Goal: Task Accomplishment & Management: Complete application form

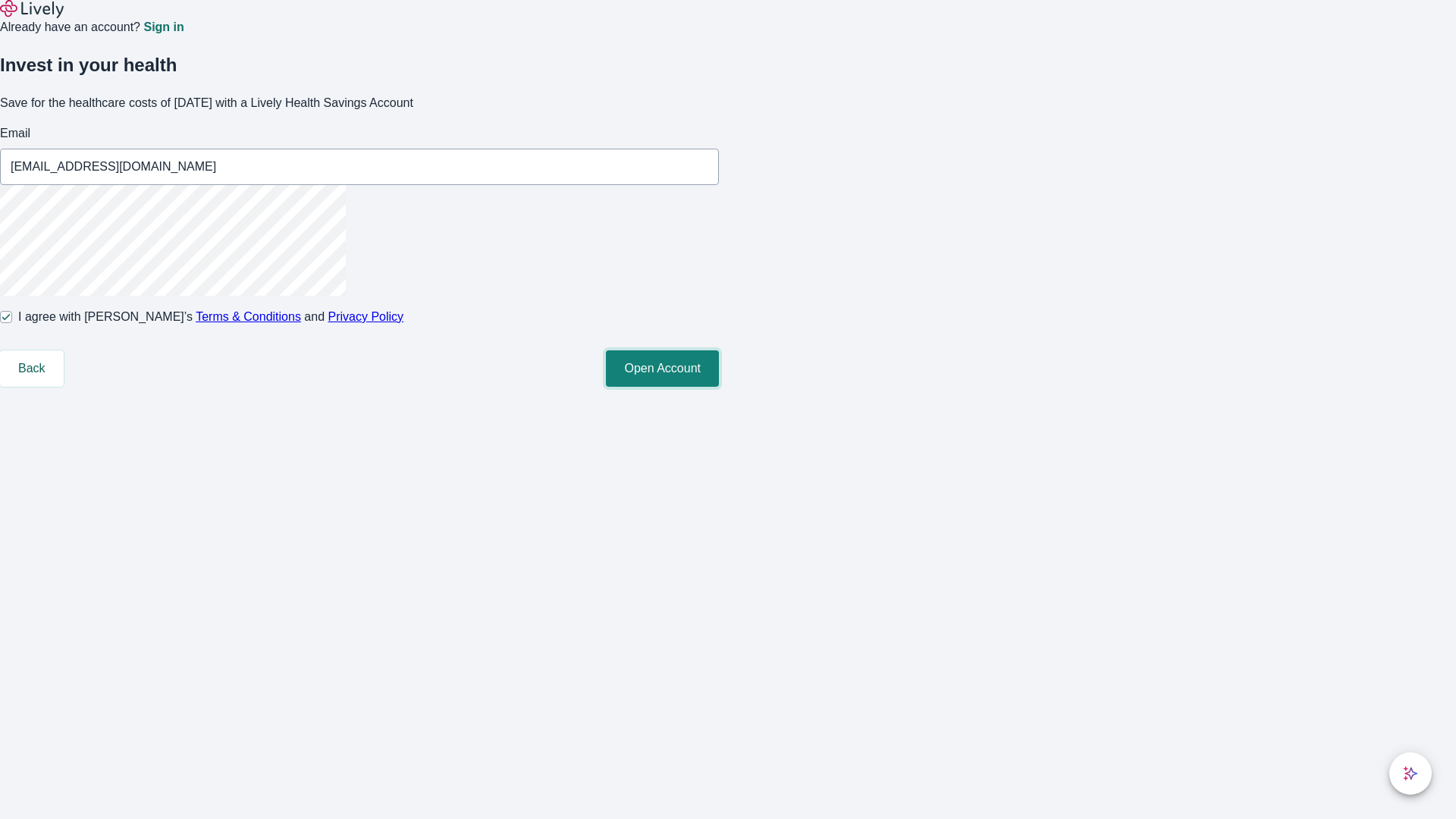
click at [719, 387] on button "Open Account" at bounding box center [663, 369] width 113 height 37
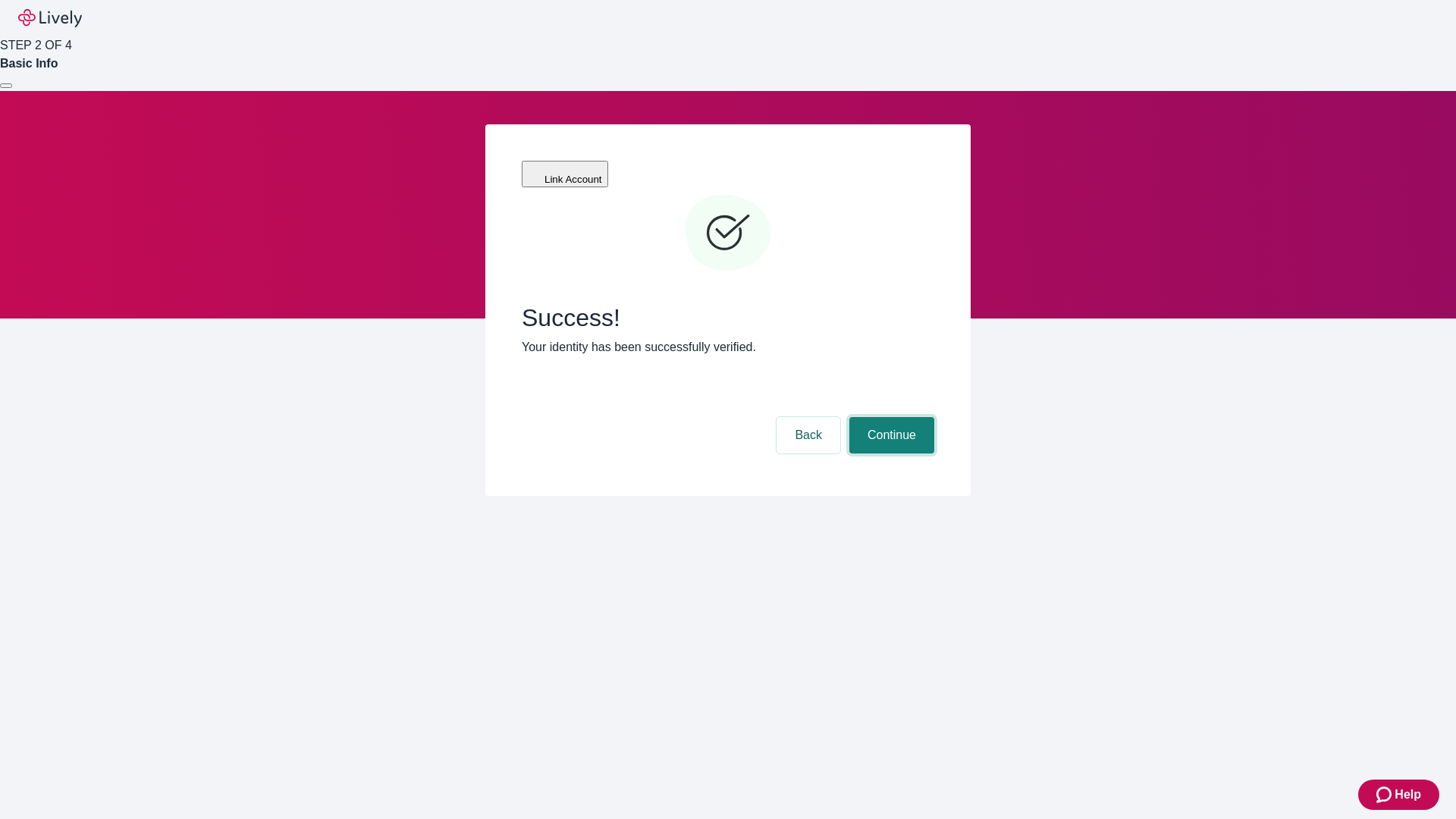
click at [890, 417] on button "Continue" at bounding box center [892, 435] width 85 height 37
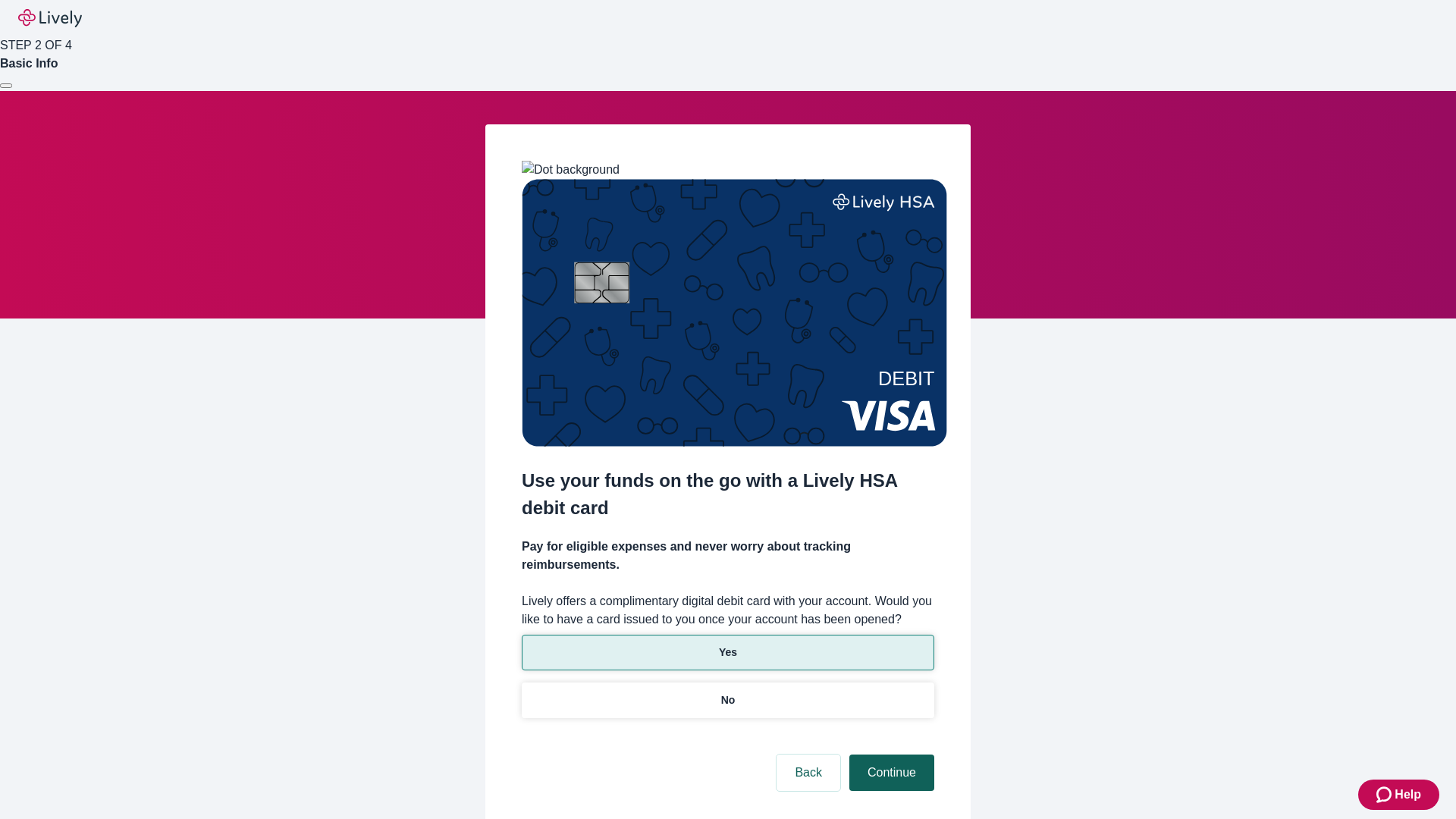
click at [728, 645] on p "Yes" at bounding box center [728, 652] width 18 height 16
click at [890, 755] on button "Continue" at bounding box center [892, 773] width 85 height 37
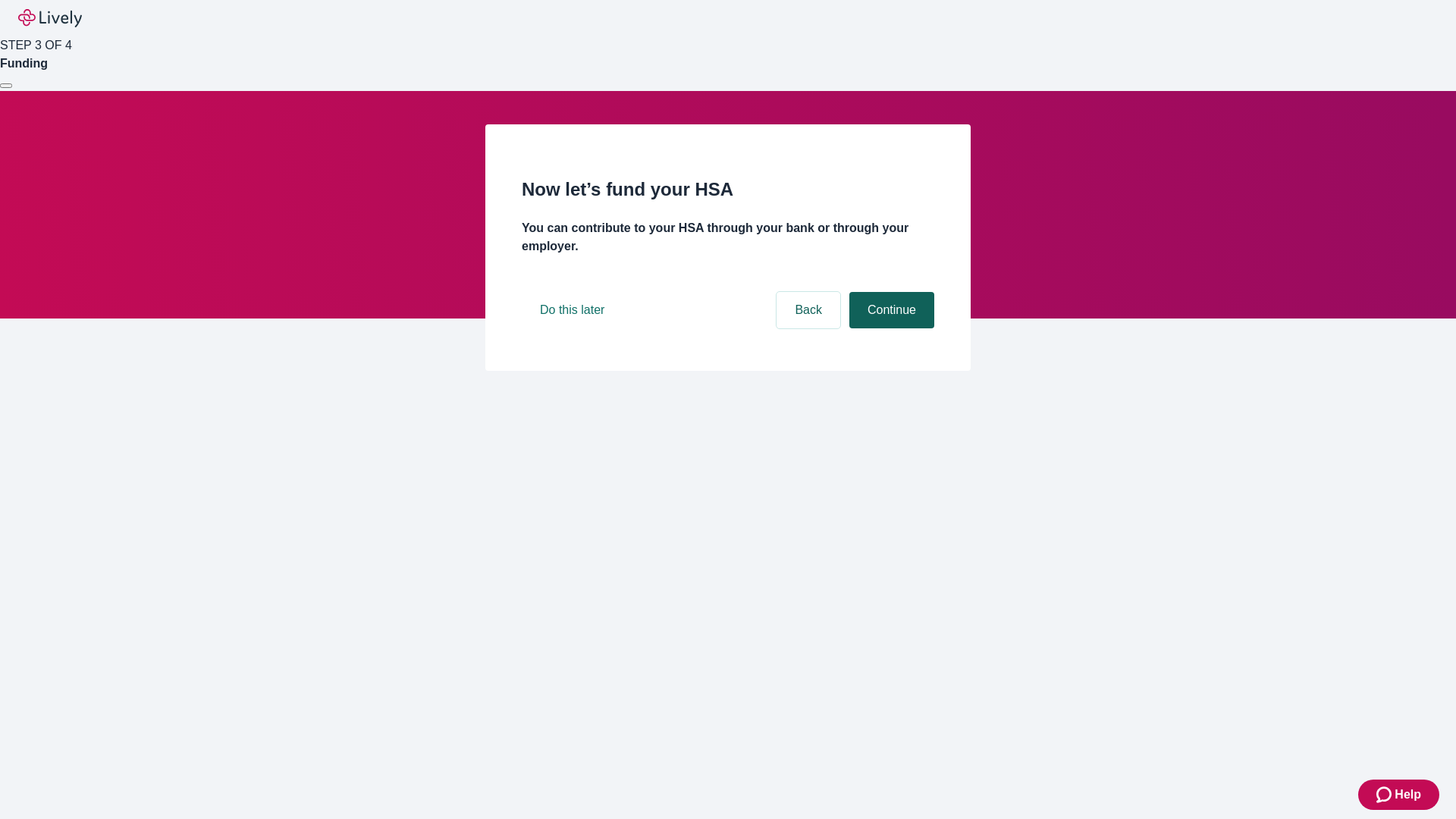
click at [890, 328] on button "Continue" at bounding box center [892, 311] width 85 height 37
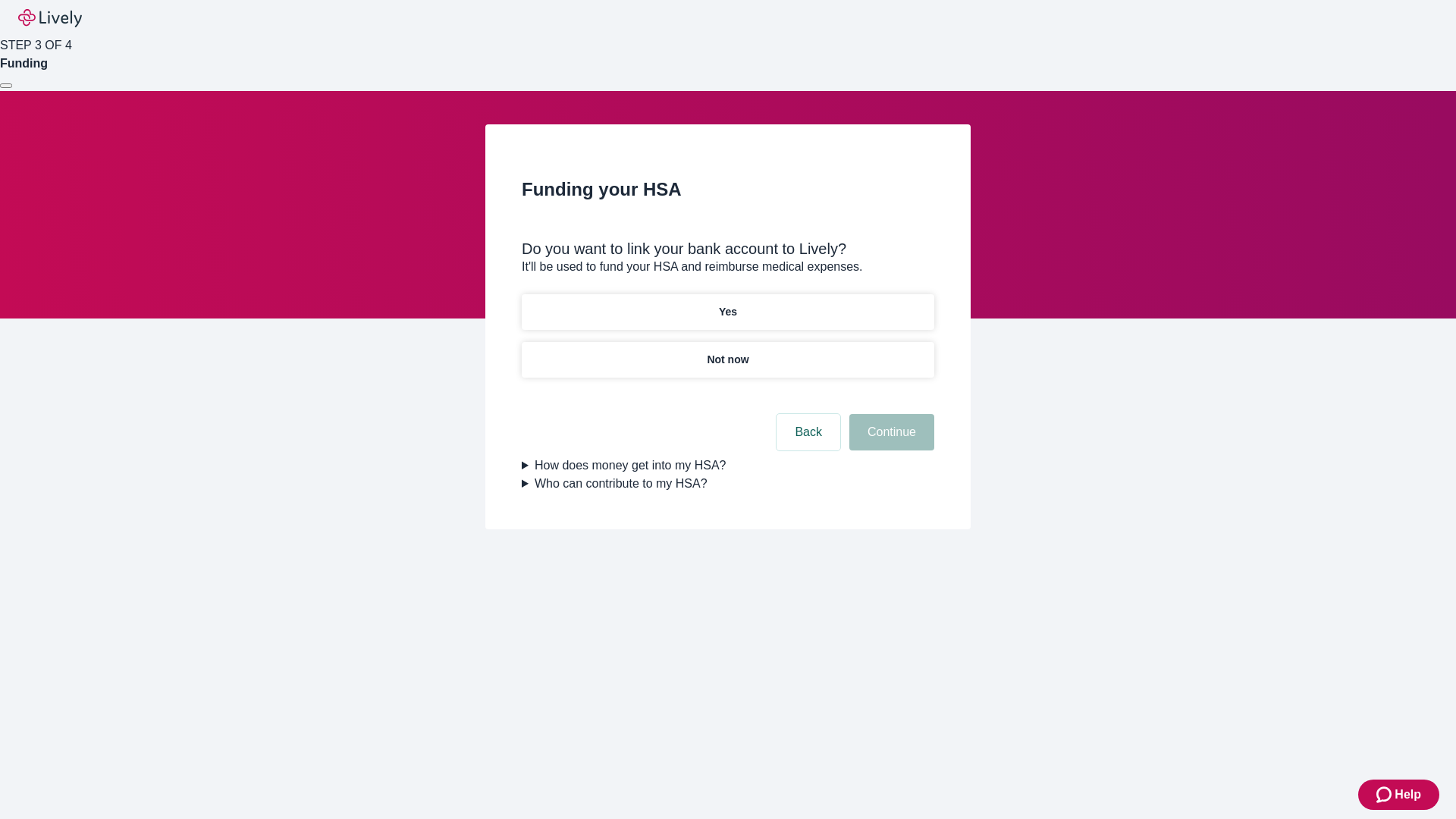
click at [728, 352] on p "Not now" at bounding box center [728, 360] width 42 height 16
click at [890, 442] on button "Continue" at bounding box center [892, 433] width 85 height 37
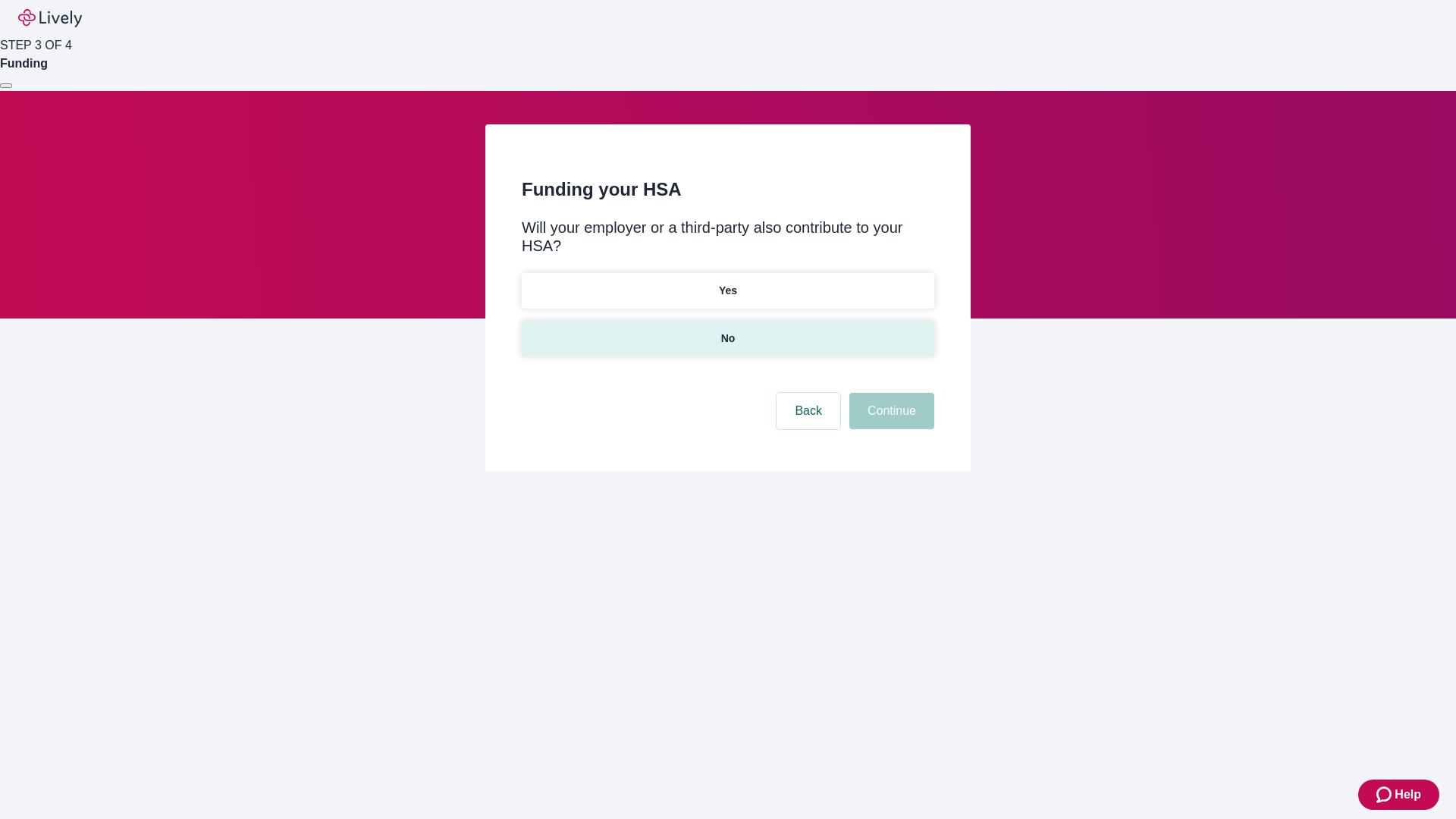
click at [728, 331] on p "No" at bounding box center [728, 338] width 14 height 16
click at [890, 393] on button "Continue" at bounding box center [892, 411] width 85 height 37
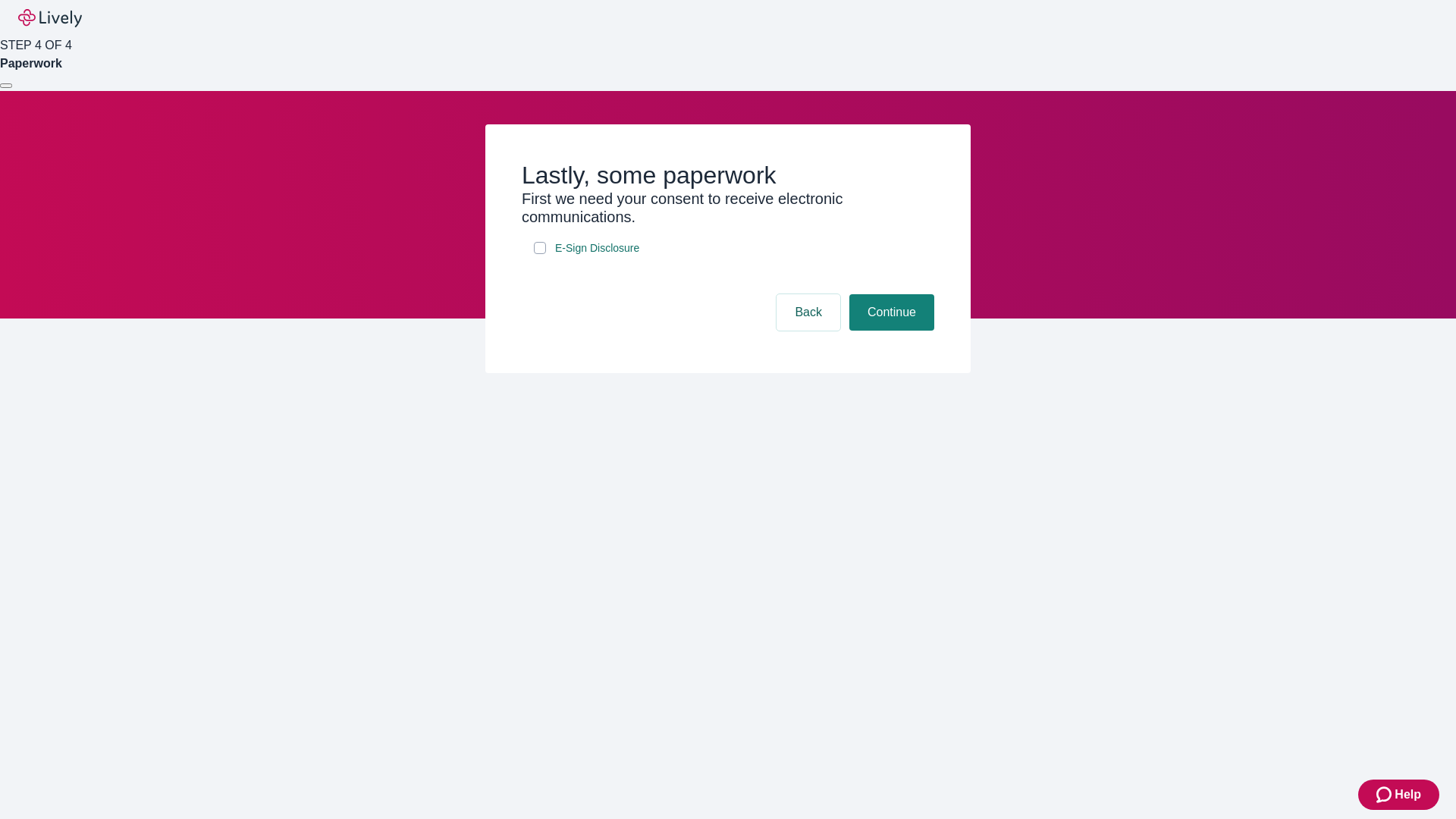
click at [540, 254] on input "E-Sign Disclosure" at bounding box center [540, 248] width 12 height 12
checkbox input "true"
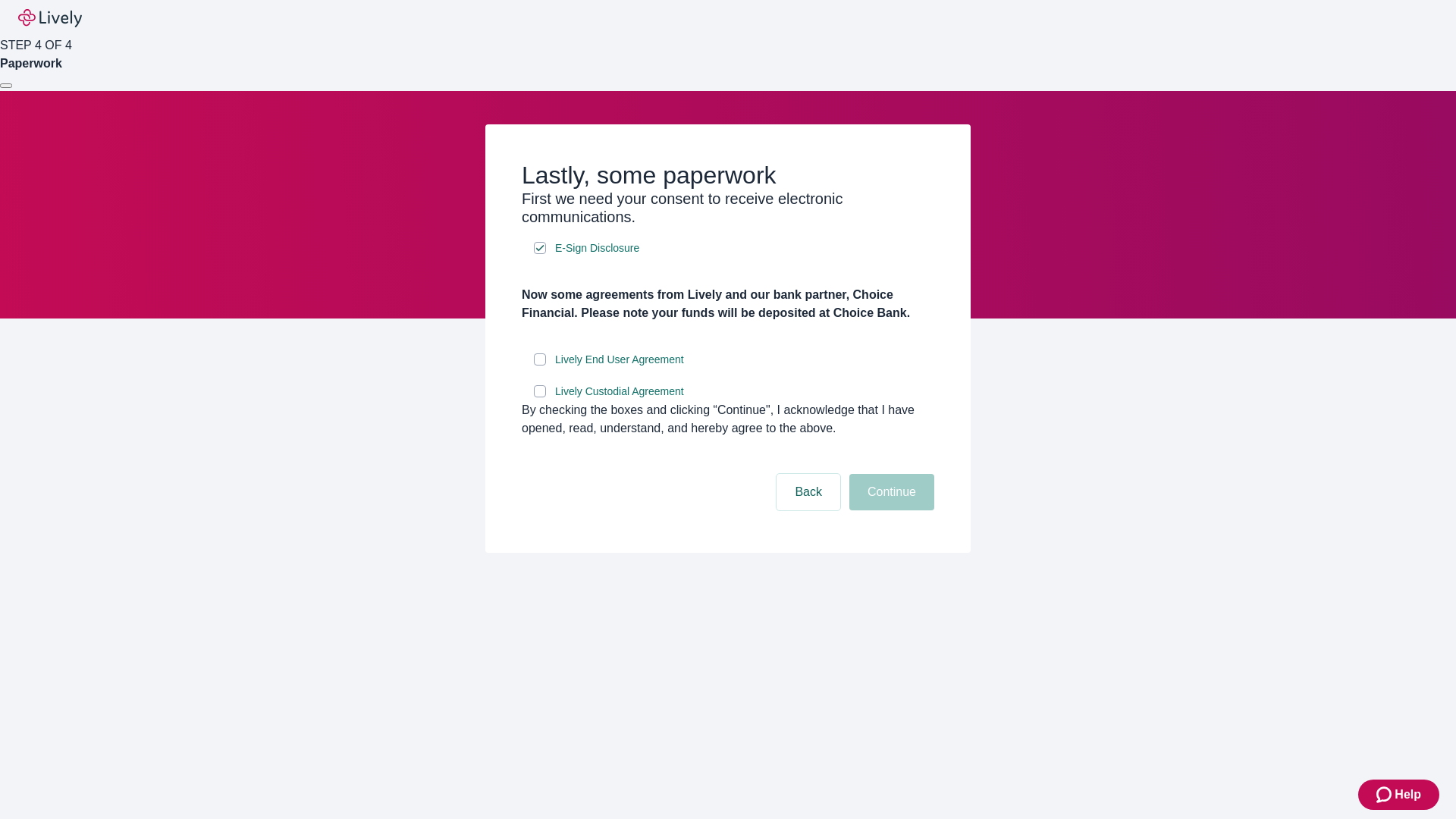
click at [540, 365] on input "Lively End User Agreement" at bounding box center [540, 360] width 12 height 12
checkbox input "true"
click at [540, 398] on input "Lively Custodial Agreement" at bounding box center [540, 391] width 12 height 12
checkbox input "true"
click at [890, 511] on button "Continue" at bounding box center [892, 493] width 85 height 37
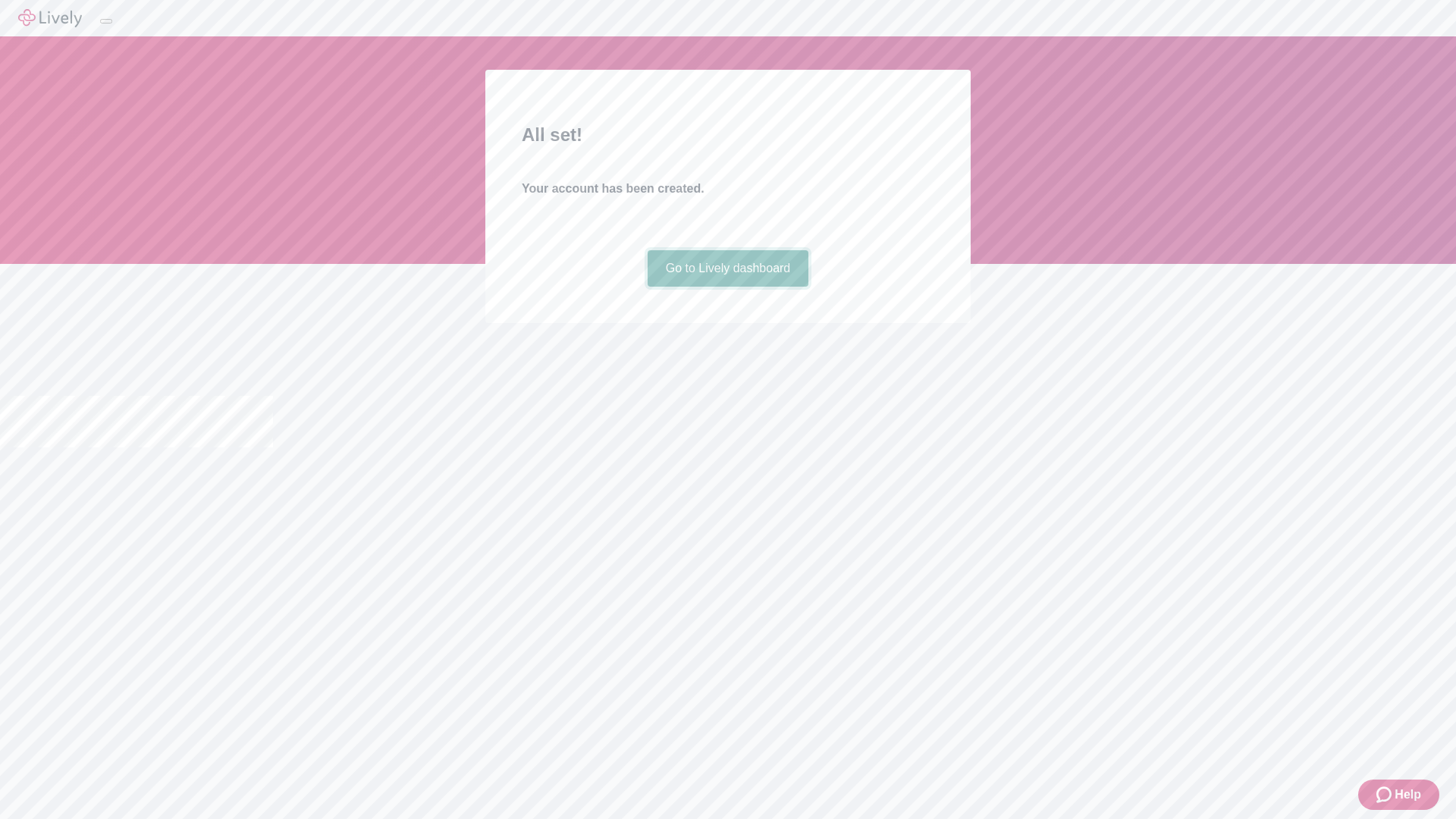
click at [728, 287] on link "Go to Lively dashboard" at bounding box center [728, 268] width 162 height 37
